Goal: Find specific page/section: Find specific page/section

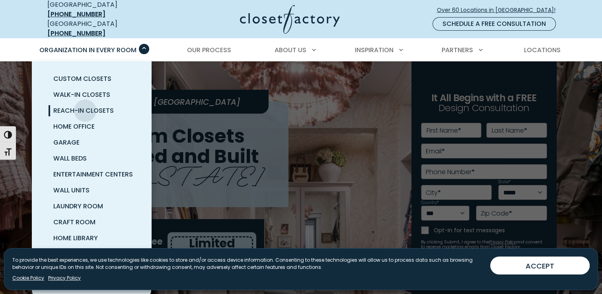
click at [85, 106] on span "Reach-In Closets" at bounding box center [83, 110] width 61 height 9
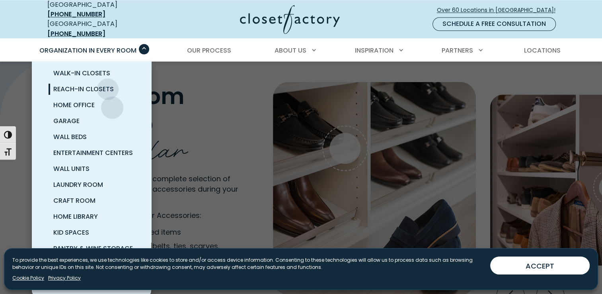
scroll to position [22, 0]
